Goal: Task Accomplishment & Management: Manage account settings

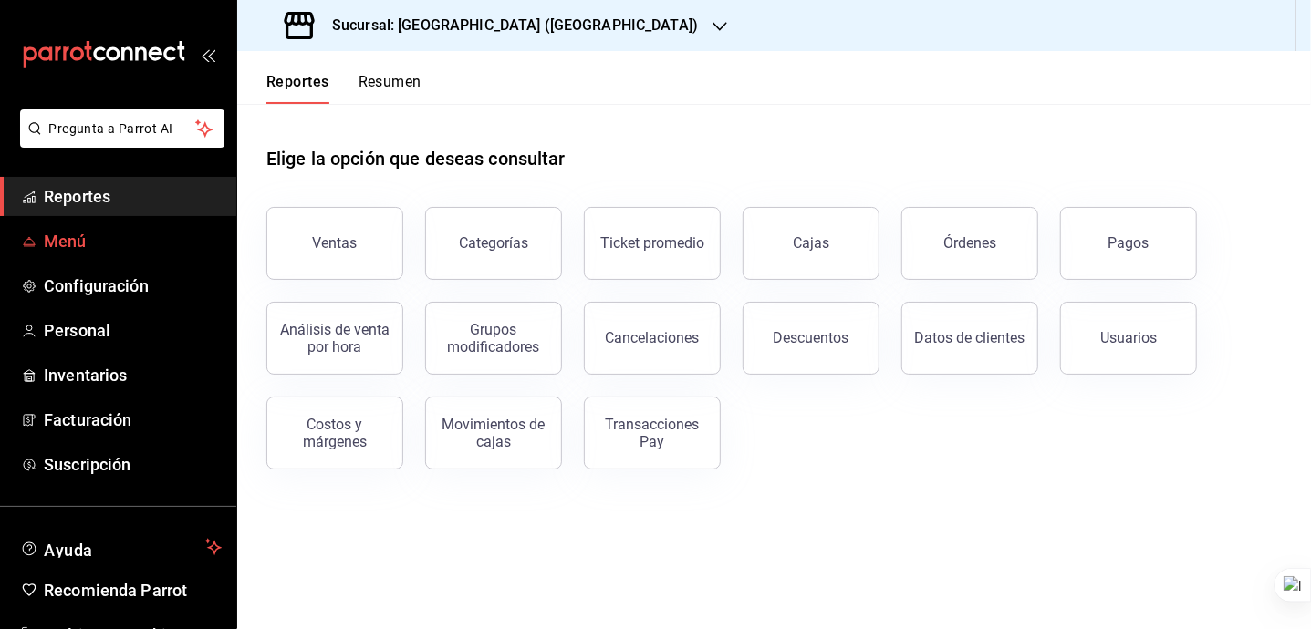
click at [92, 235] on span "Menú" at bounding box center [133, 241] width 178 height 25
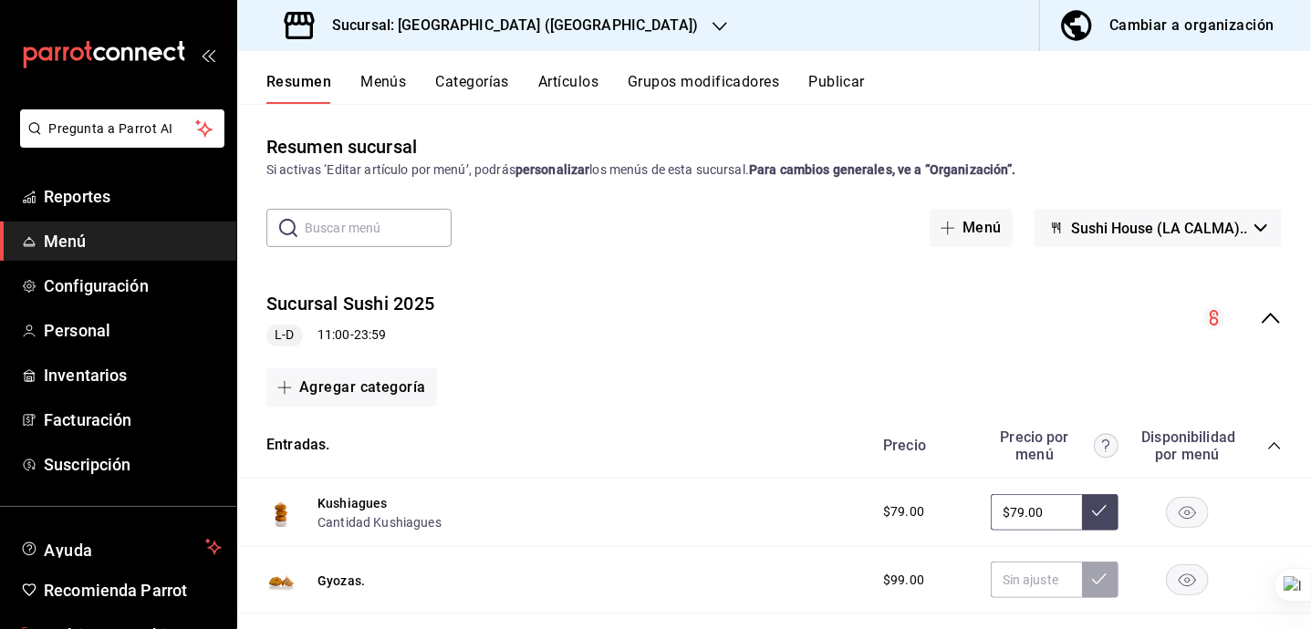
click at [131, 623] on span "Multi User Sushi Express" at bounding box center [133, 635] width 178 height 25
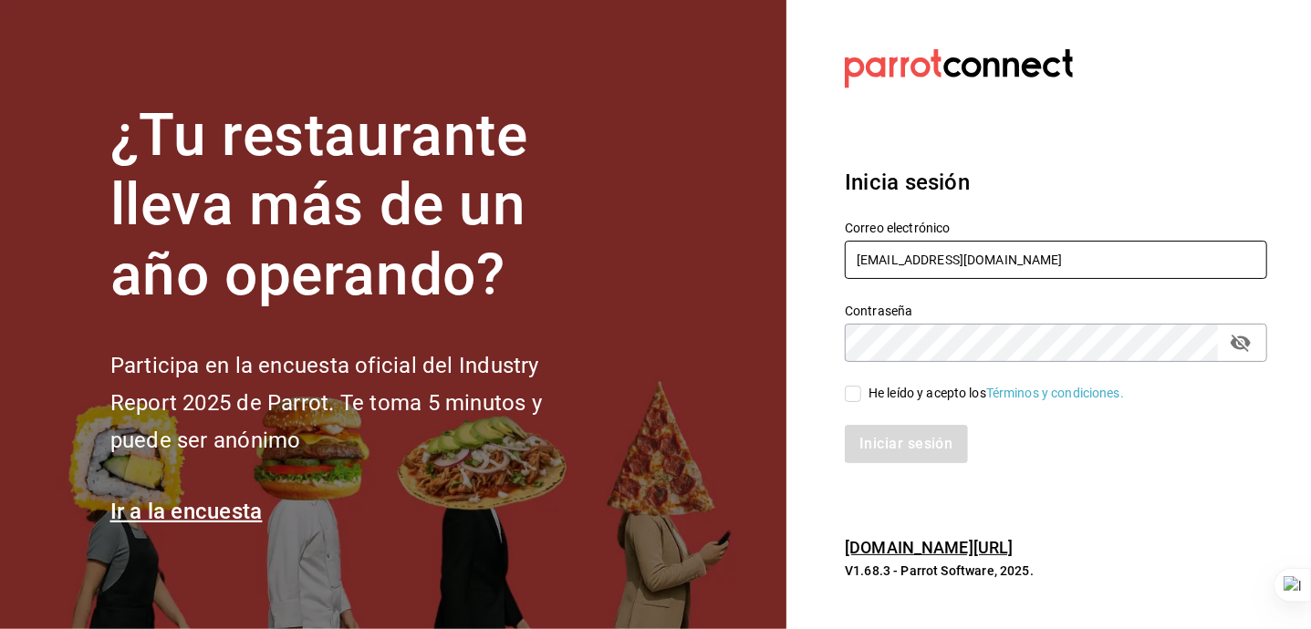
click at [1064, 256] on input "multiuser@sushiexpress.com" at bounding box center [1056, 260] width 422 height 38
click at [925, 255] on input "larey" at bounding box center [1056, 260] width 422 height 38
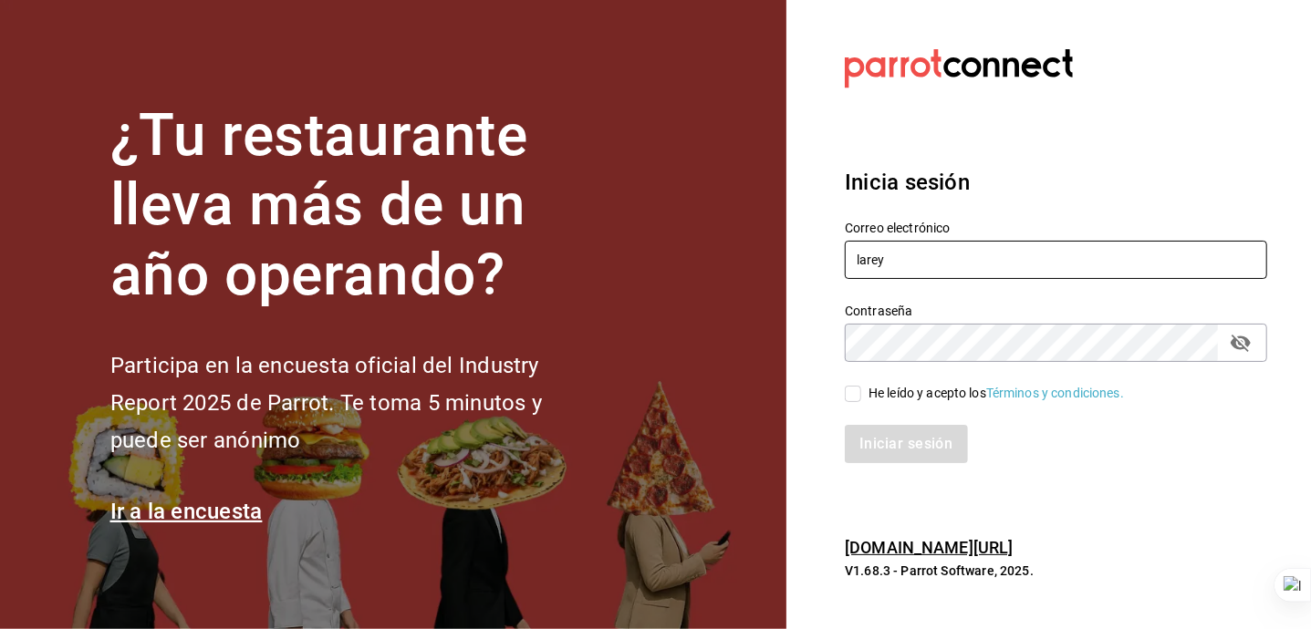
click at [925, 255] on input "larey" at bounding box center [1056, 260] width 422 height 38
paste input "na@nl.com"
type input "lareyna@nl.com"
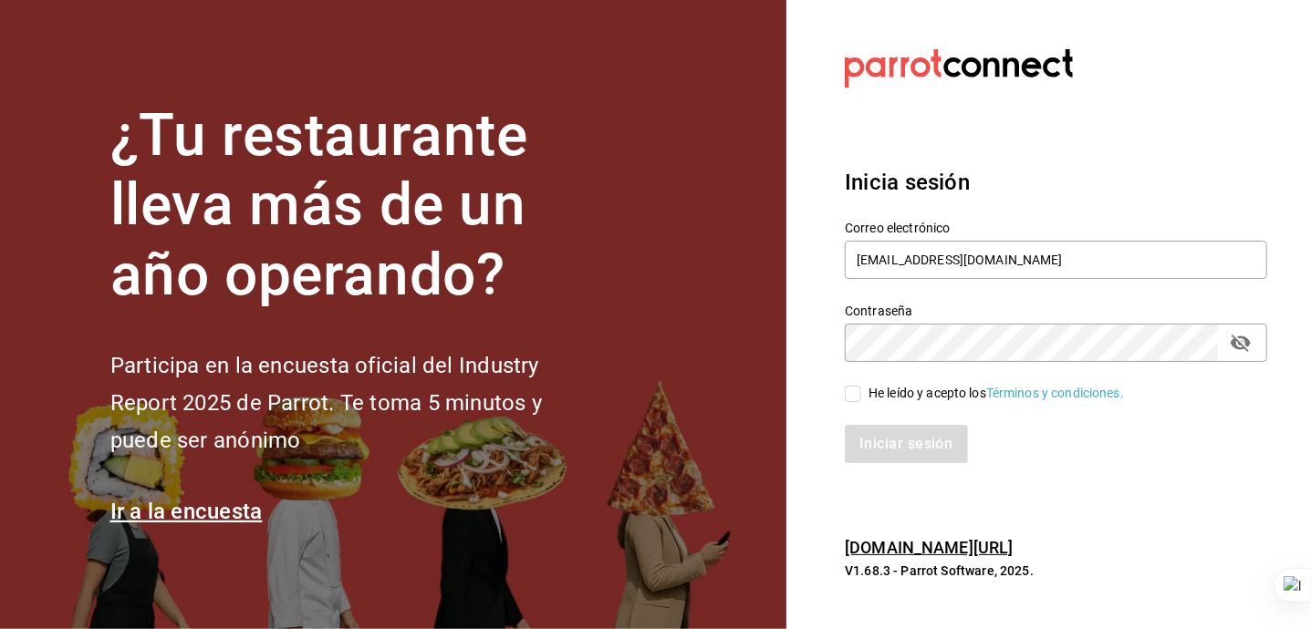
click at [934, 388] on div "He leído y acepto los Términos y condiciones." at bounding box center [995, 393] width 255 height 19
click at [861, 388] on input "He leído y acepto los Términos y condiciones." at bounding box center [853, 394] width 16 height 16
checkbox input "true"
click at [916, 439] on button "Iniciar sesión" at bounding box center [907, 444] width 124 height 38
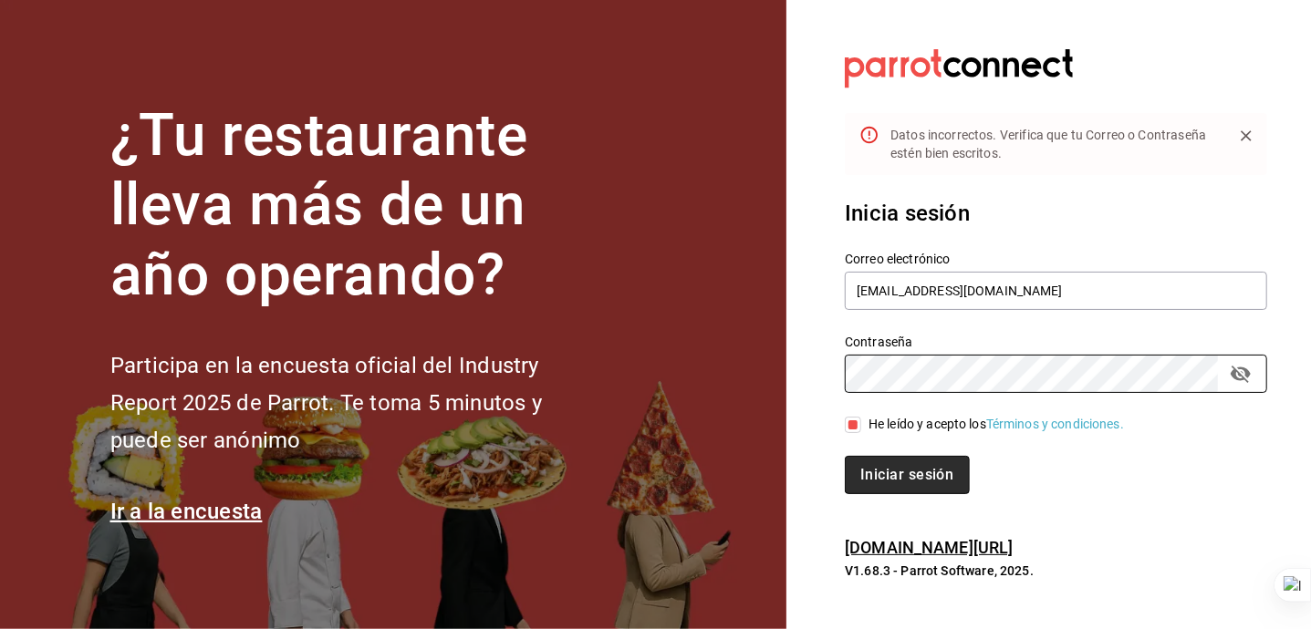
click at [909, 474] on button "Iniciar sesión" at bounding box center [907, 475] width 124 height 38
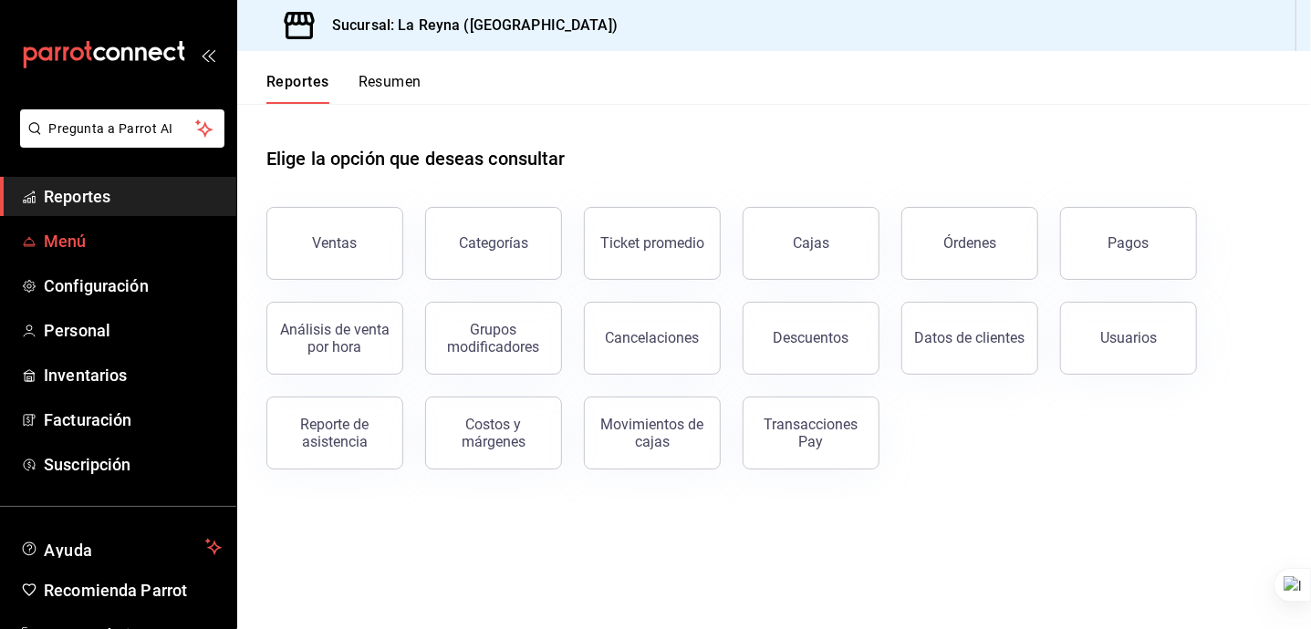
click at [124, 243] on span "Menú" at bounding box center [133, 241] width 178 height 25
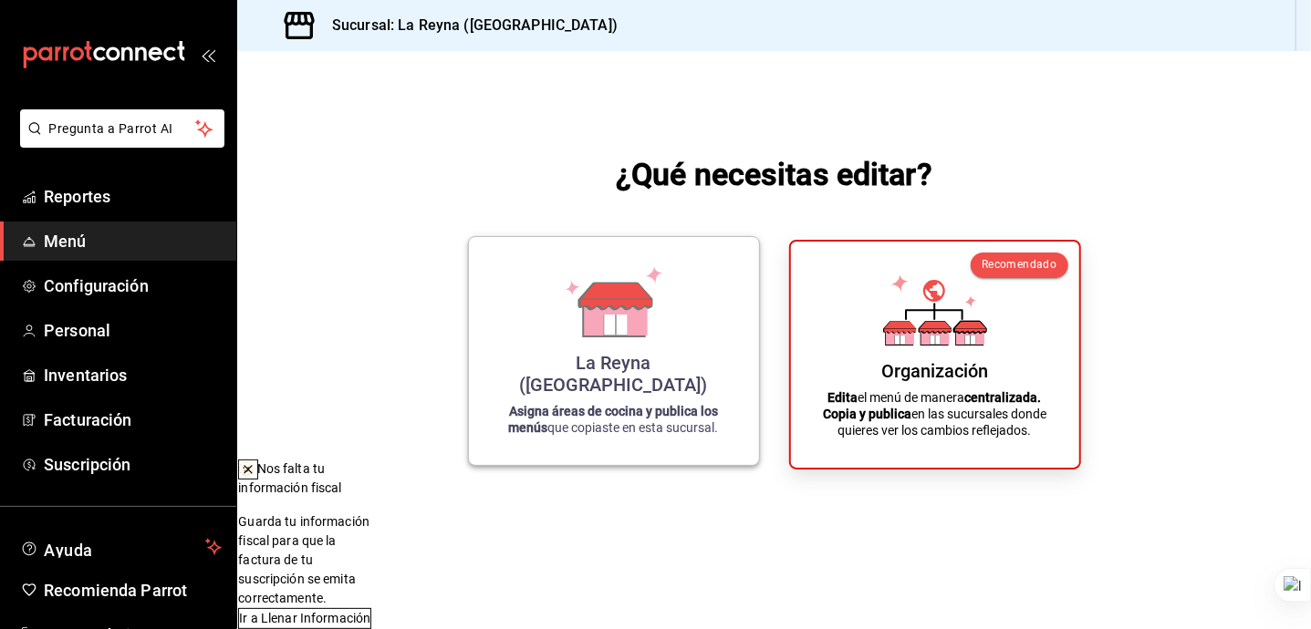
click at [569, 338] on icon at bounding box center [614, 301] width 104 height 71
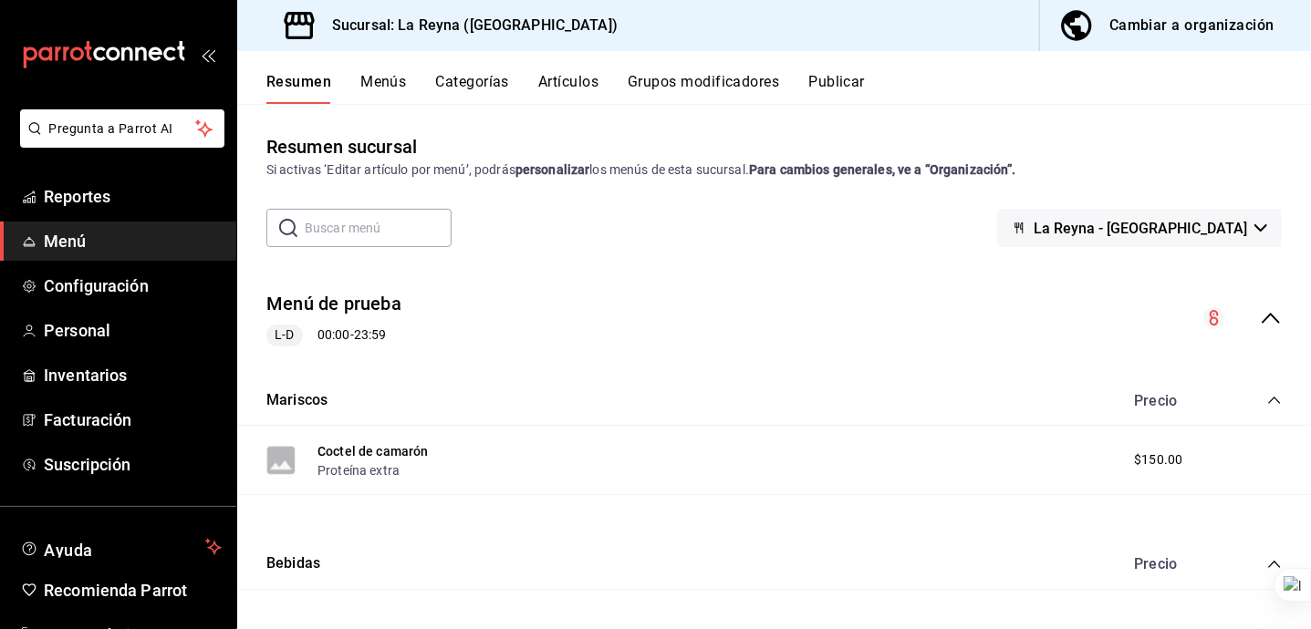
click at [464, 75] on button "Categorías" at bounding box center [473, 88] width 74 height 31
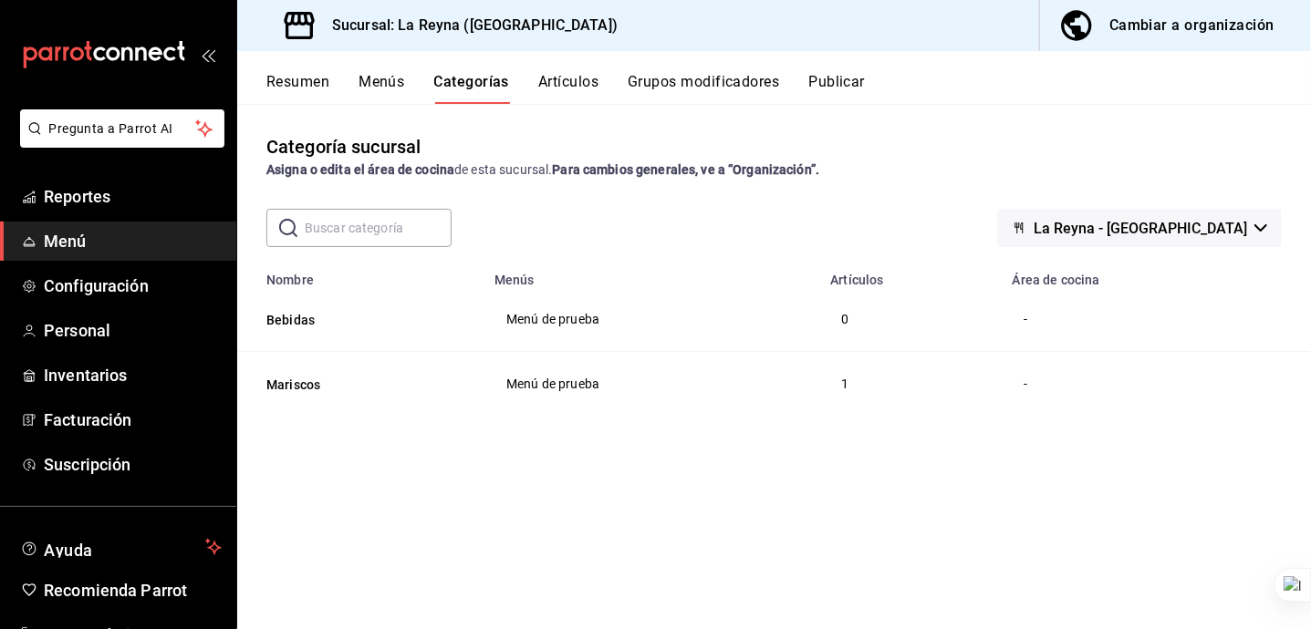
click at [1191, 26] on div "Cambiar a organización" at bounding box center [1191, 26] width 165 height 26
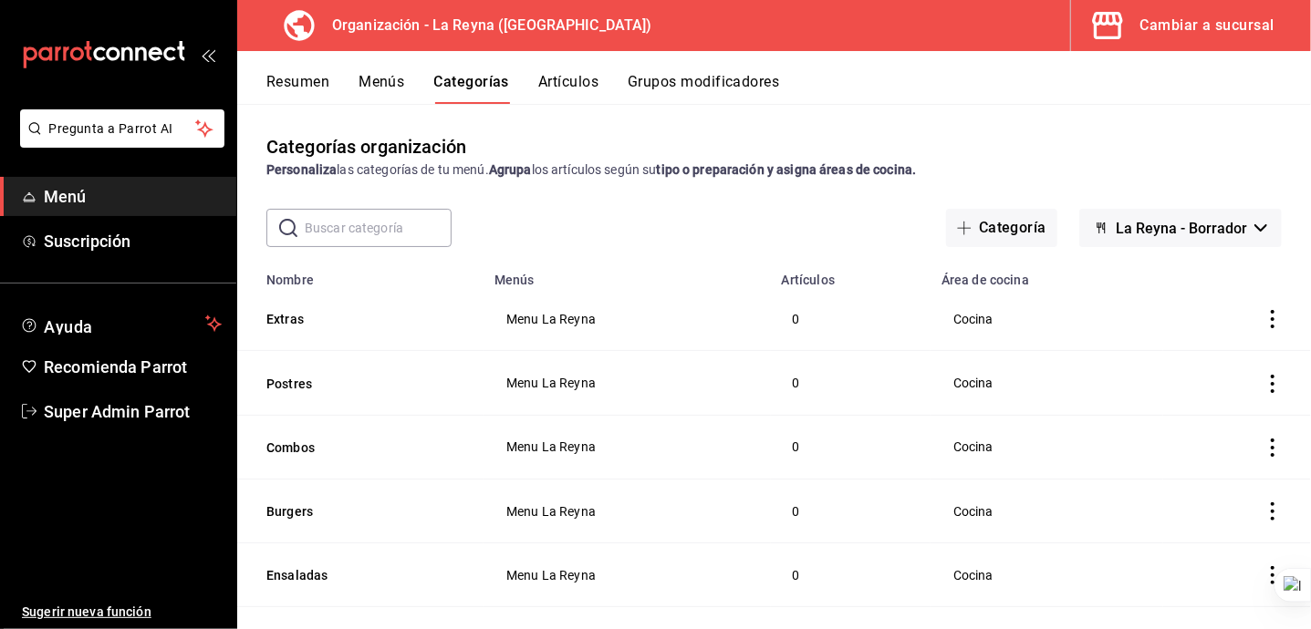
click at [372, 96] on button "Menús" at bounding box center [382, 88] width 46 height 31
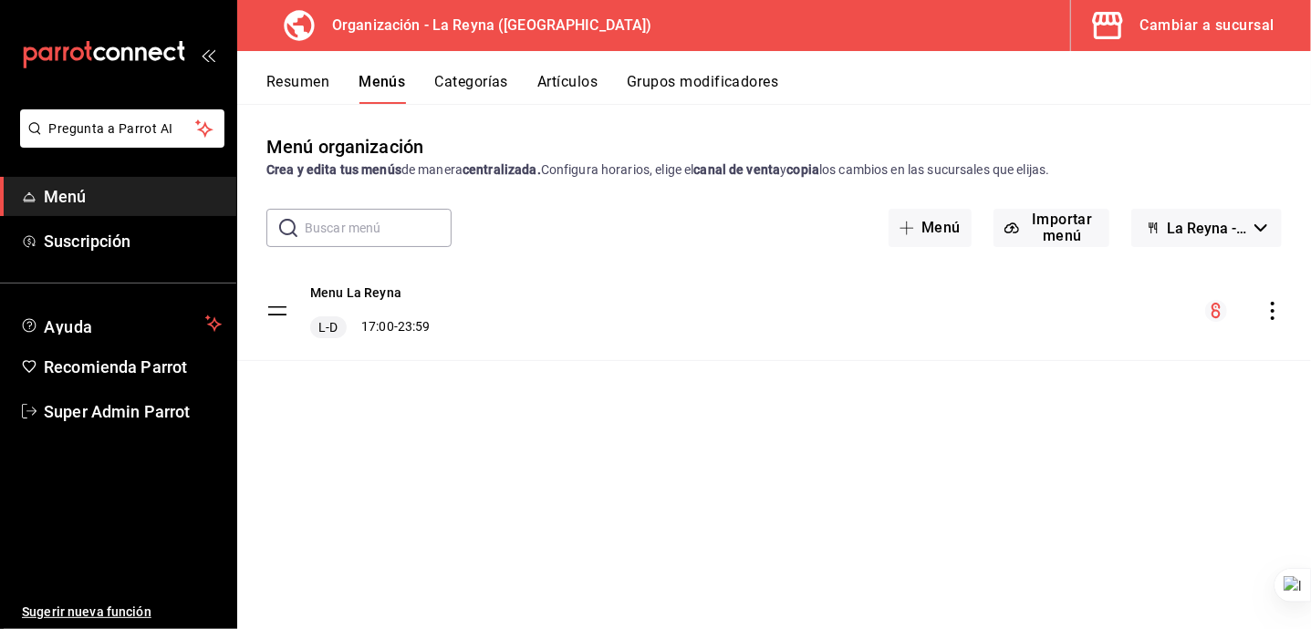
click at [463, 82] on button "Categorías" at bounding box center [472, 88] width 74 height 31
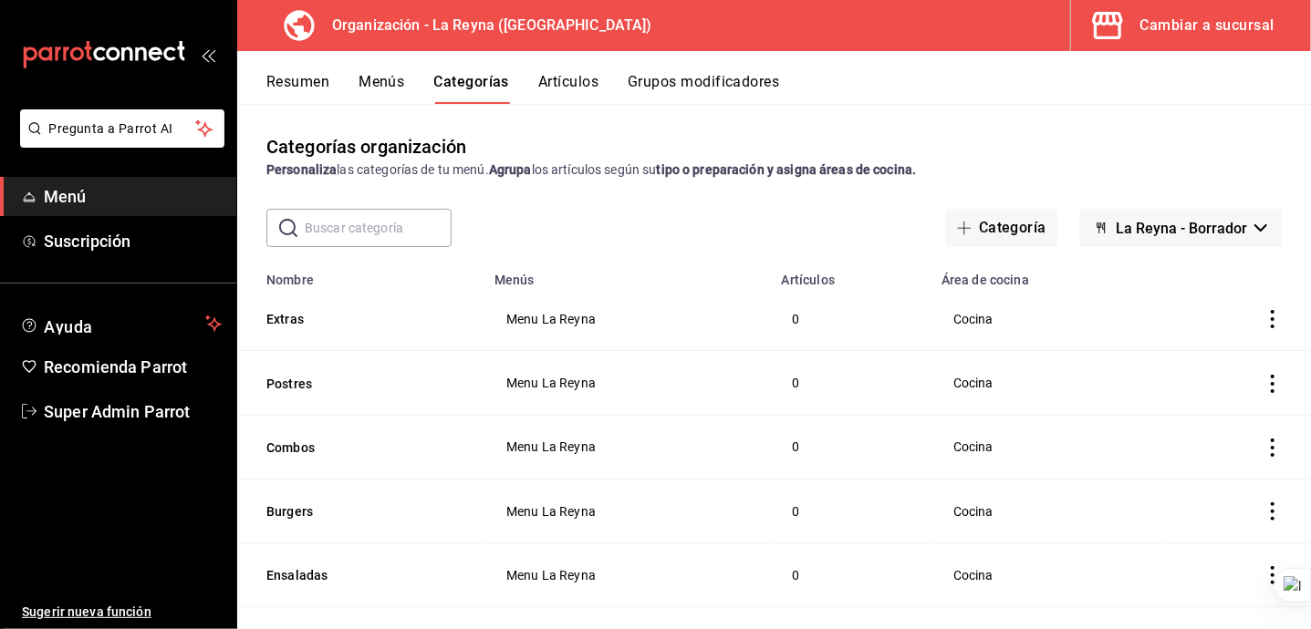
click at [566, 70] on div "Resumen Menús Categorías Artículos Grupos modificadores" at bounding box center [774, 77] width 1074 height 53
click at [566, 74] on button "Artículos" at bounding box center [568, 88] width 60 height 31
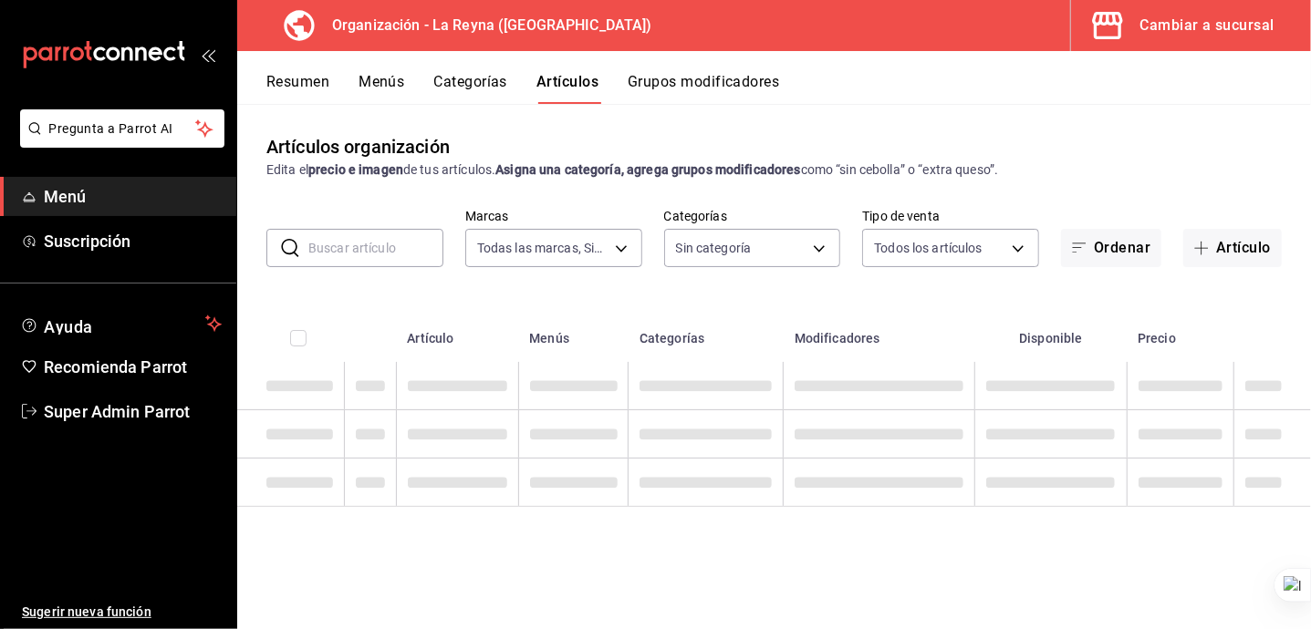
type input "21e8f741-d7e9-4a52-ba38-779e4aaec189"
type input "16663894-fb34-4407-b7f1-0cc0dcf8e37e,72baf487-72e9-40a4-bd3e-1ffae0c8d3f7,06edb…"
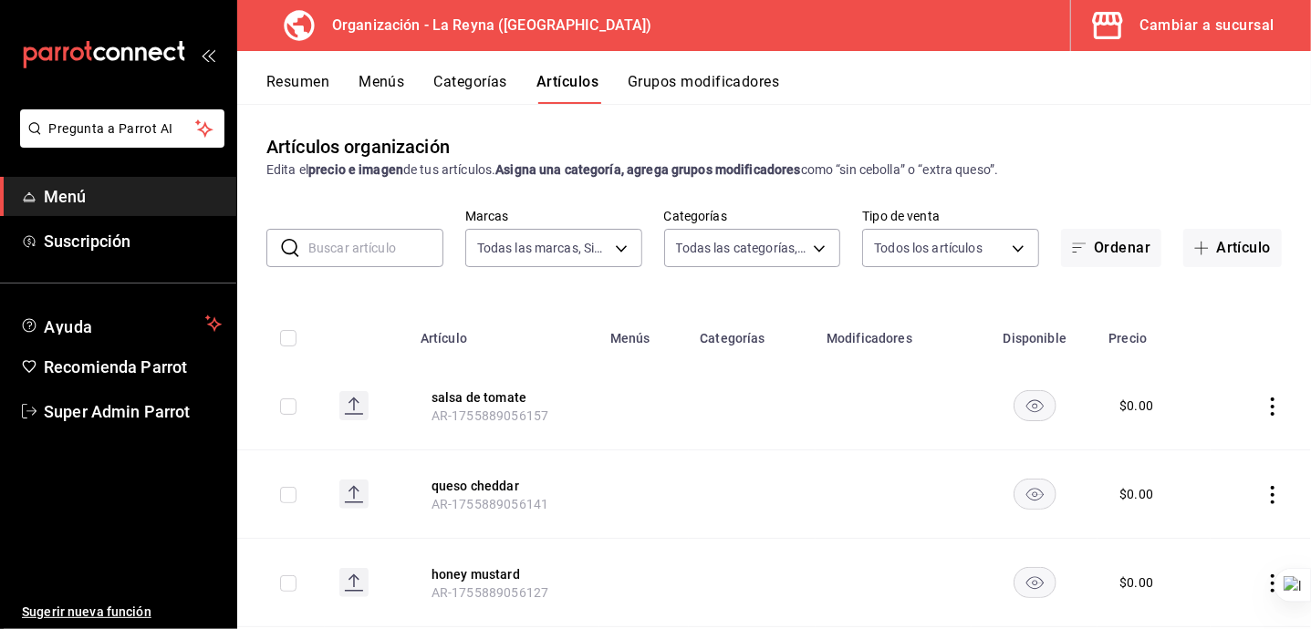
click at [435, 78] on button "Categorías" at bounding box center [471, 88] width 74 height 31
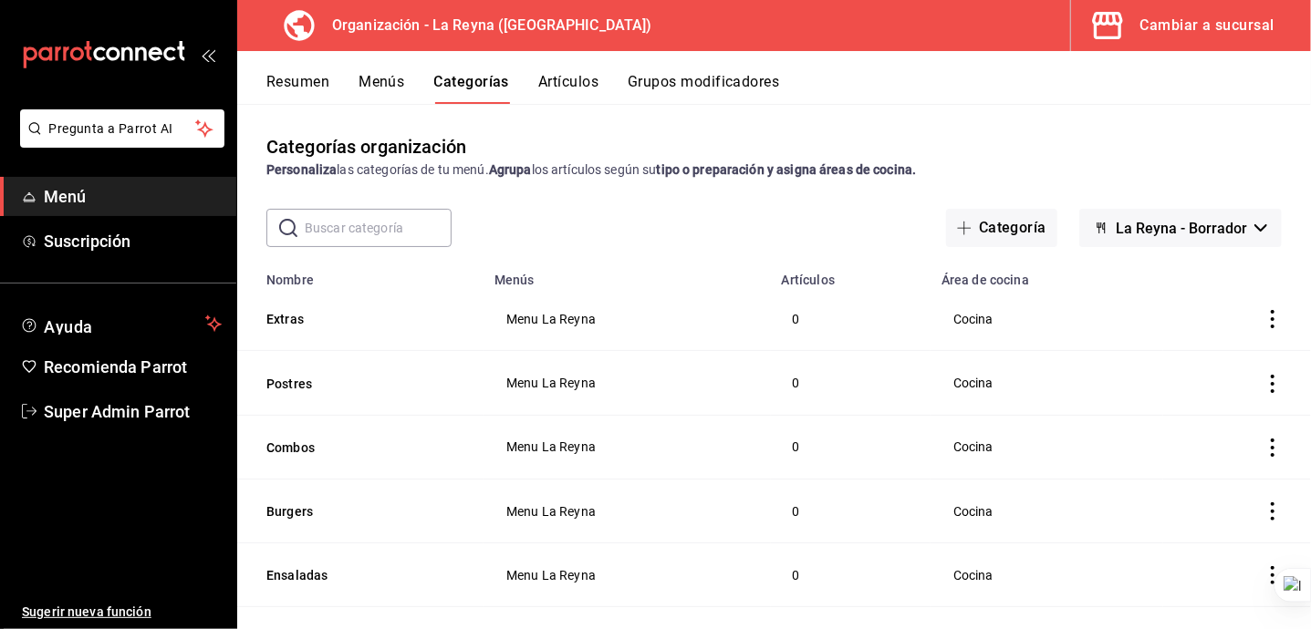
click at [406, 78] on div "Resumen Menús Categorías Artículos Grupos modificadores" at bounding box center [788, 88] width 1045 height 31
click at [378, 80] on button "Menús" at bounding box center [382, 88] width 46 height 31
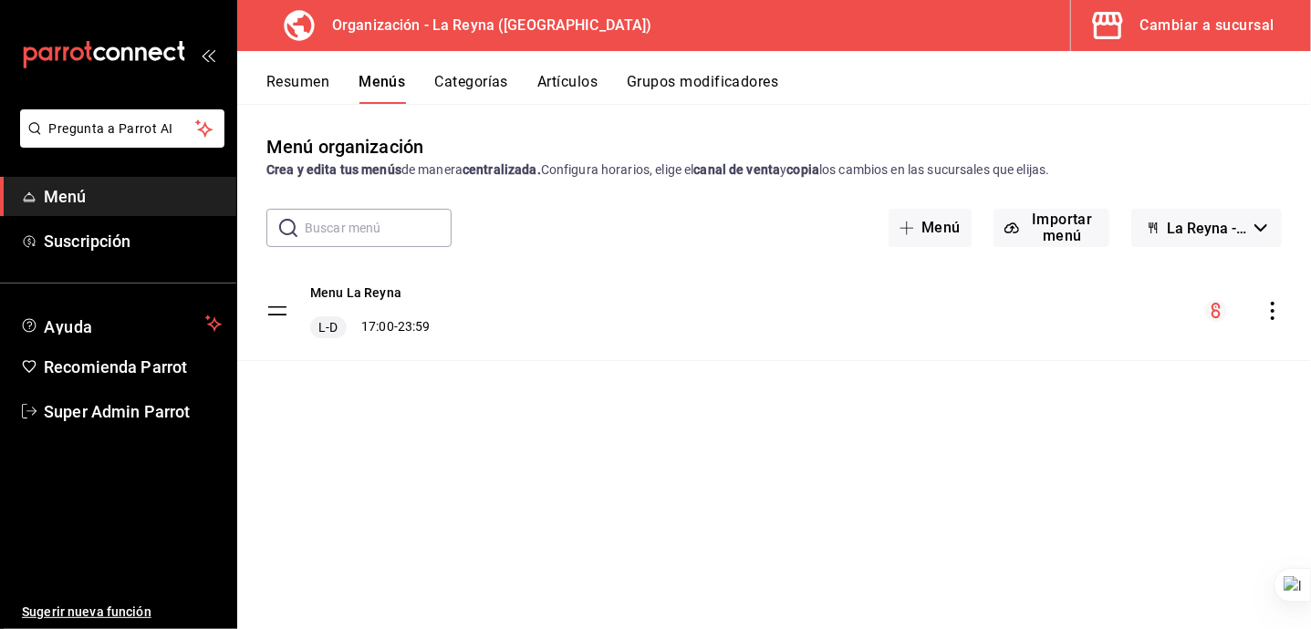
click at [1128, 19] on span "button" at bounding box center [1111, 25] width 44 height 36
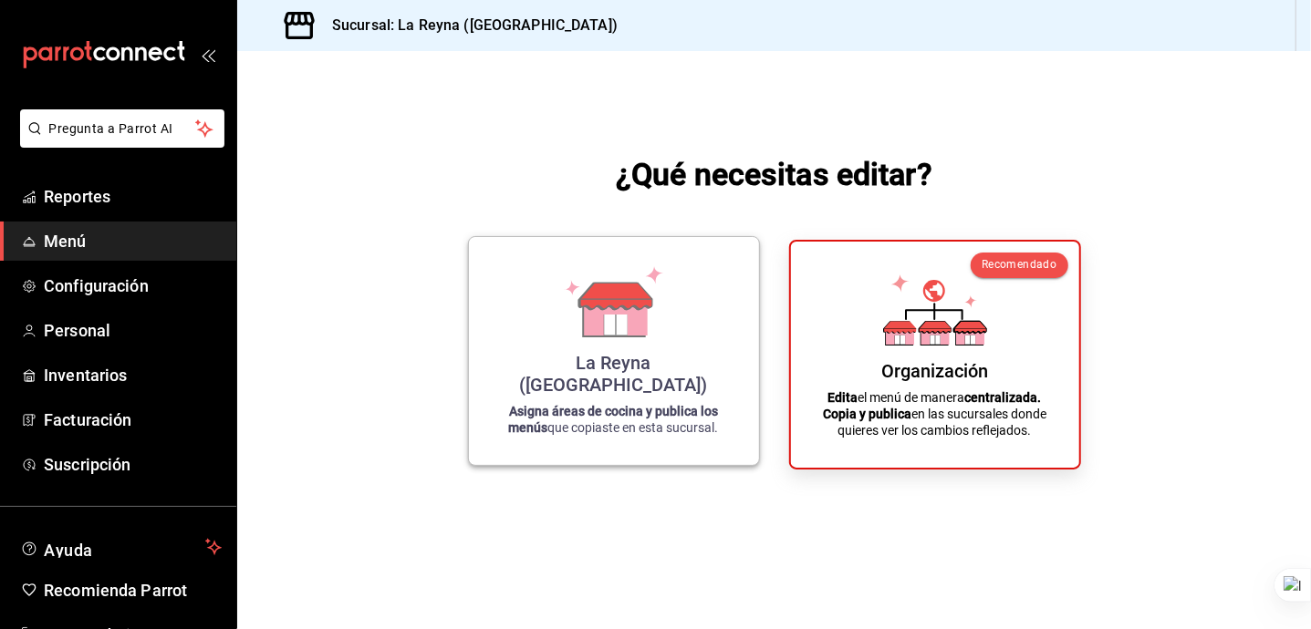
click at [669, 359] on div "La Reyna (NL) Asigna áreas de cocina y publica los menús que copiaste en esta s…" at bounding box center [614, 351] width 246 height 199
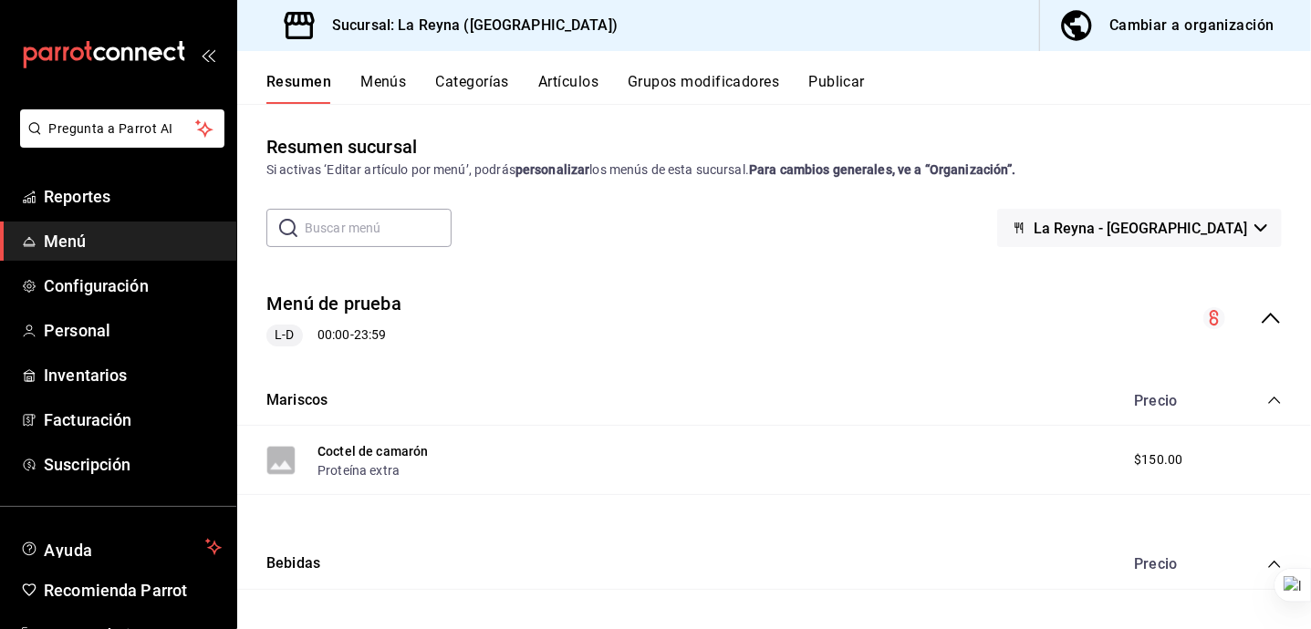
click at [395, 88] on button "Menús" at bounding box center [383, 88] width 46 height 31
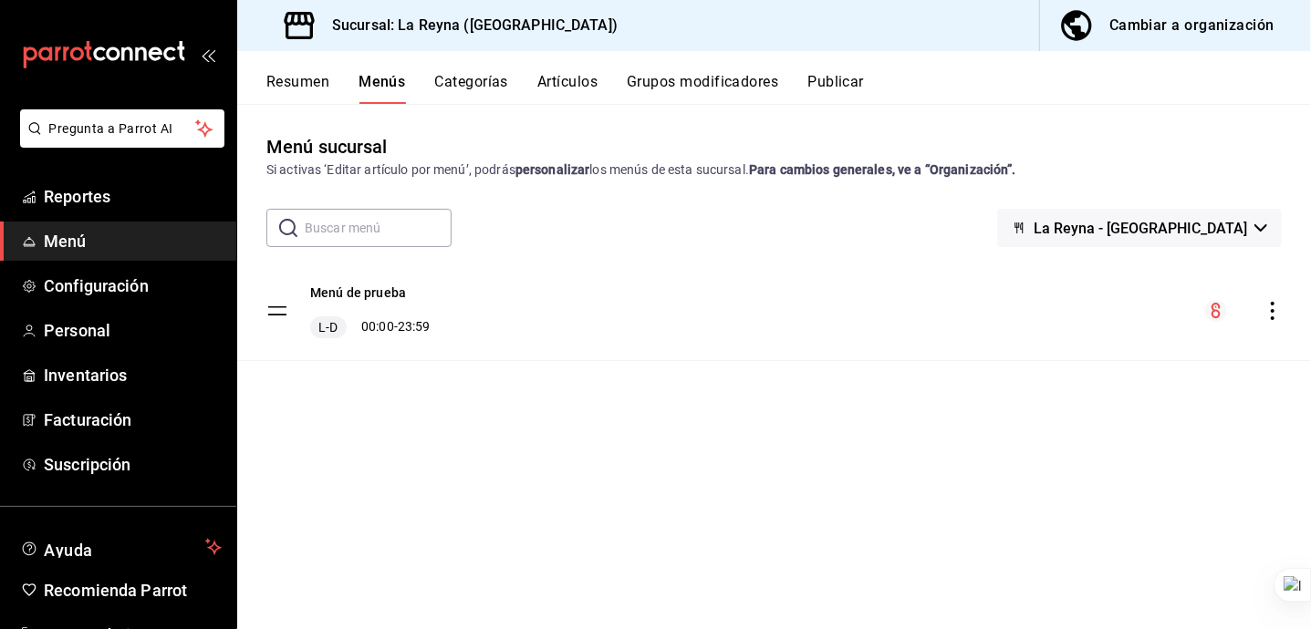
click at [476, 88] on button "Categorías" at bounding box center [472, 88] width 74 height 31
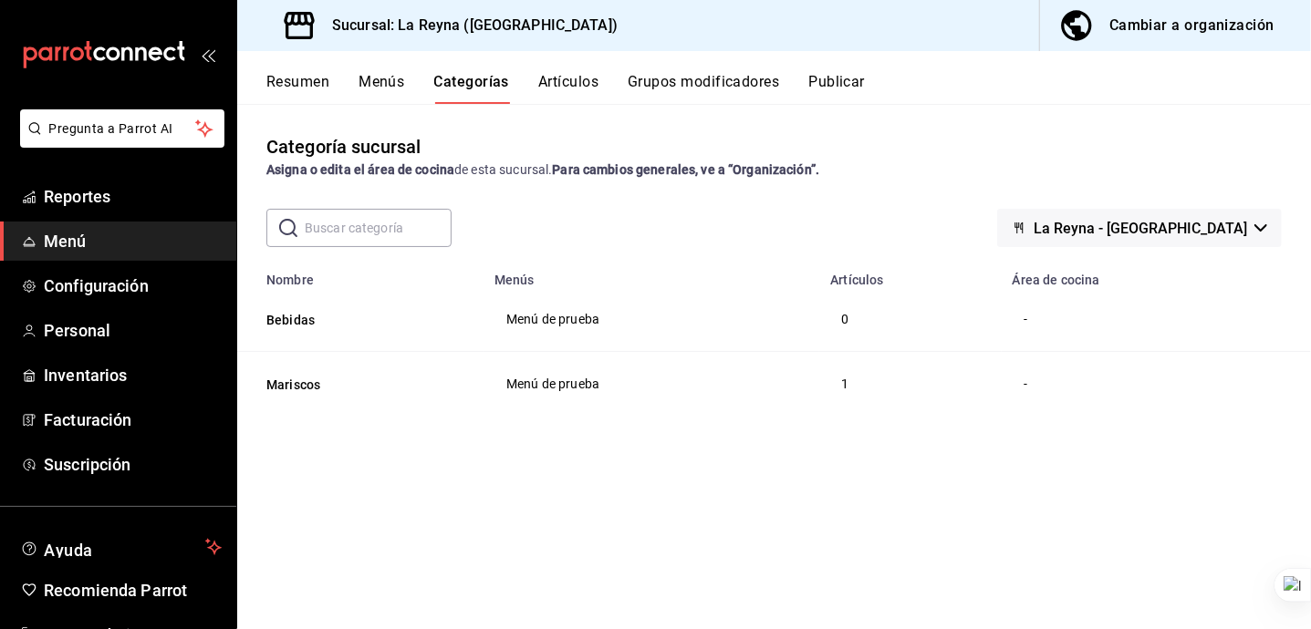
click at [546, 103] on button "Artículos" at bounding box center [568, 88] width 60 height 31
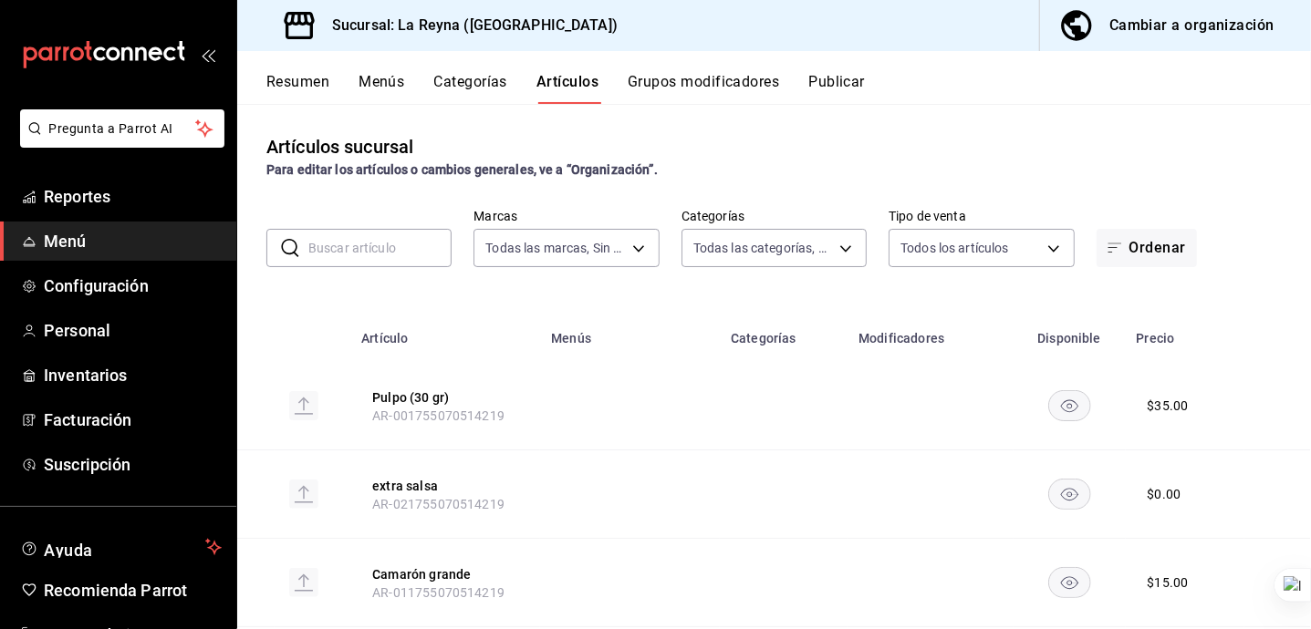
type input "4a4cd171-4ded-4680-9dc9-a636e238e6d5"
type input "56a114ff-5b6f-4274-b751-e0e7cc8038c6,7ac940a6-f771-4385-bf1f-107d8c711c52"
click at [450, 88] on button "Categorías" at bounding box center [471, 88] width 74 height 31
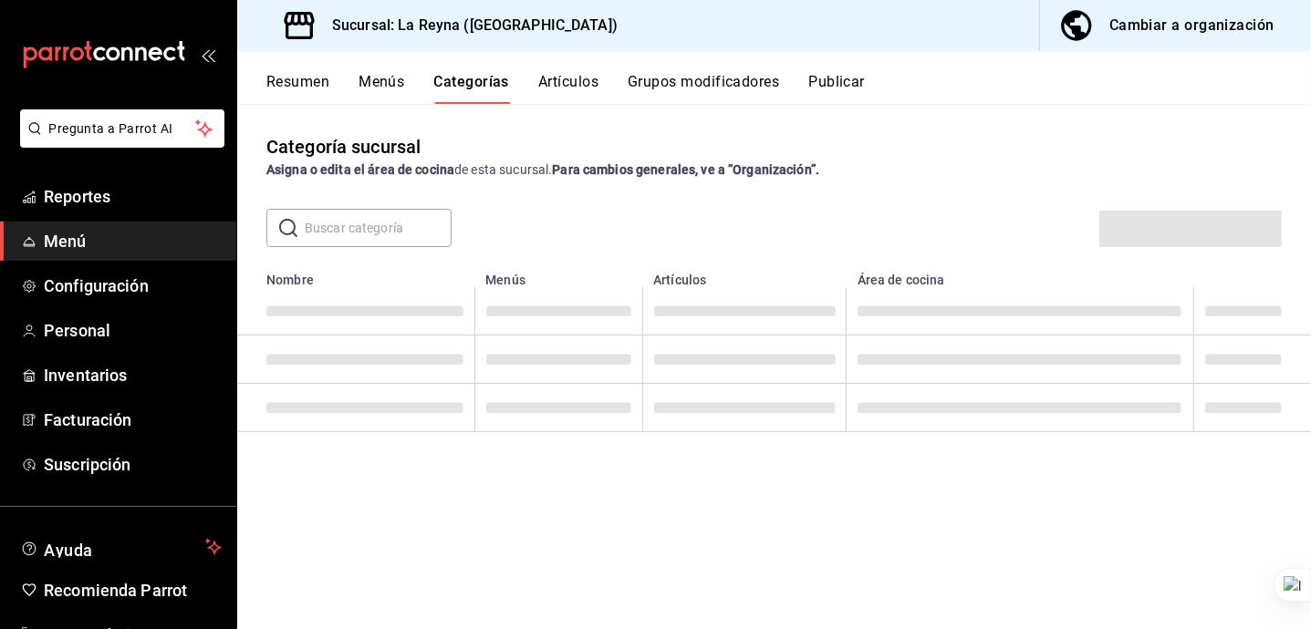
click at [388, 70] on div "Resumen Menús Categorías Artículos Grupos modificadores Publicar" at bounding box center [774, 77] width 1074 height 53
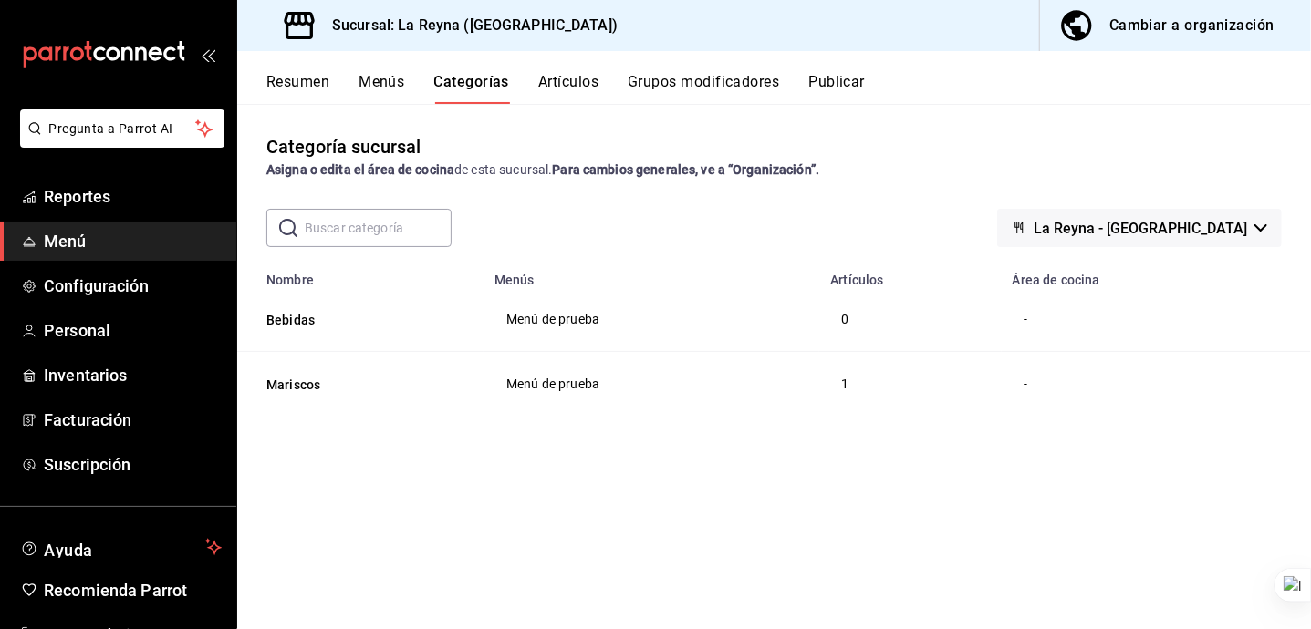
click at [390, 91] on button "Menús" at bounding box center [382, 88] width 46 height 31
